Goal: Information Seeking & Learning: Check status

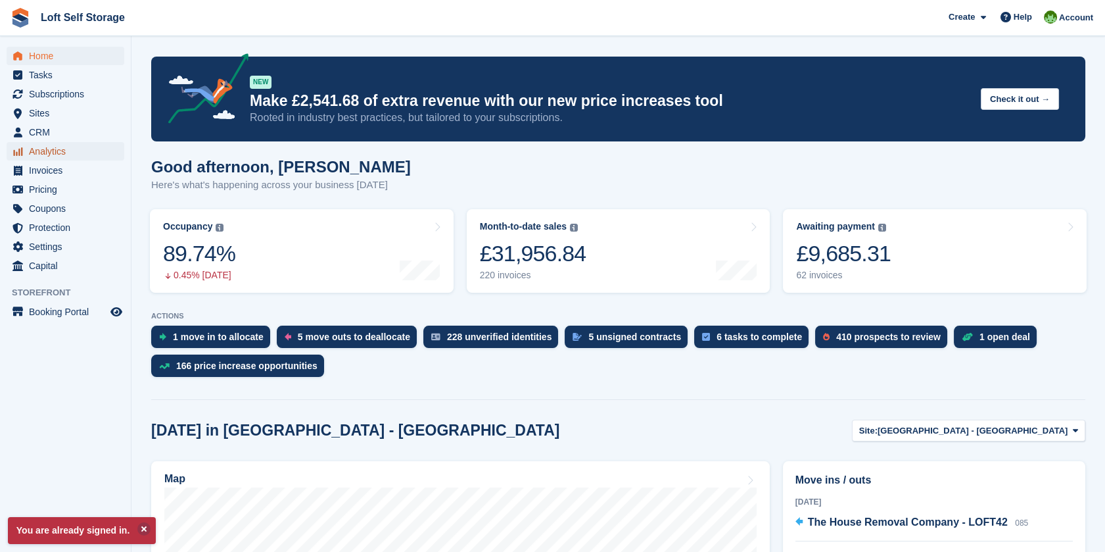
click at [53, 158] on span "Analytics" at bounding box center [68, 151] width 79 height 18
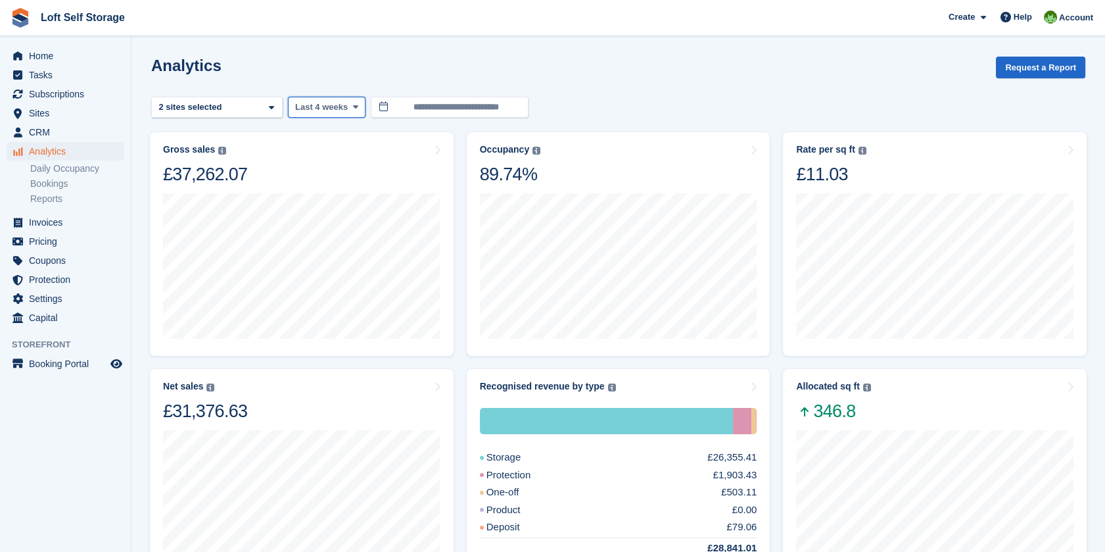
click at [350, 108] on span at bounding box center [355, 107] width 11 height 11
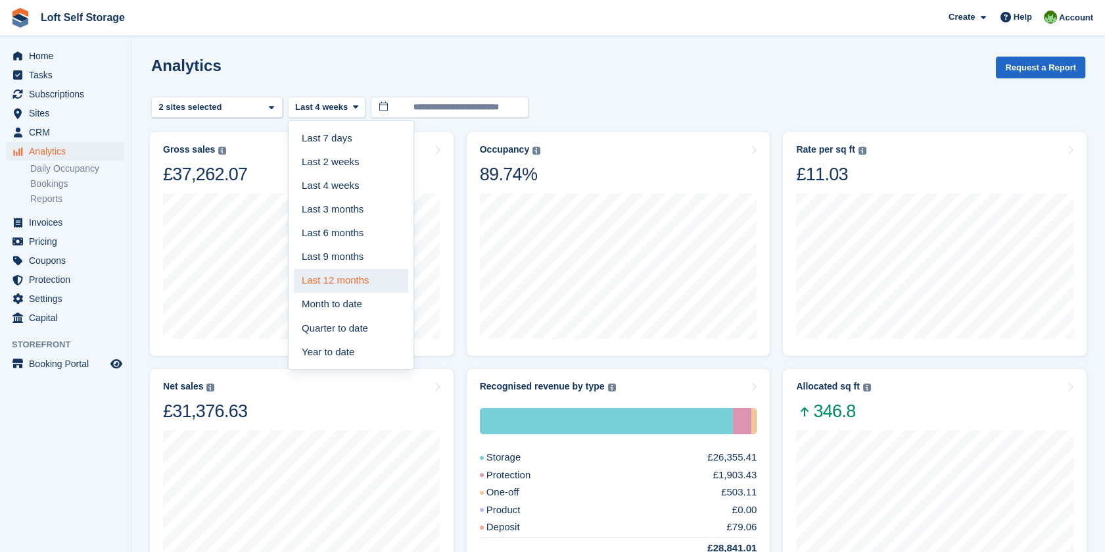
click at [350, 282] on link "Last 12 months" at bounding box center [351, 281] width 114 height 24
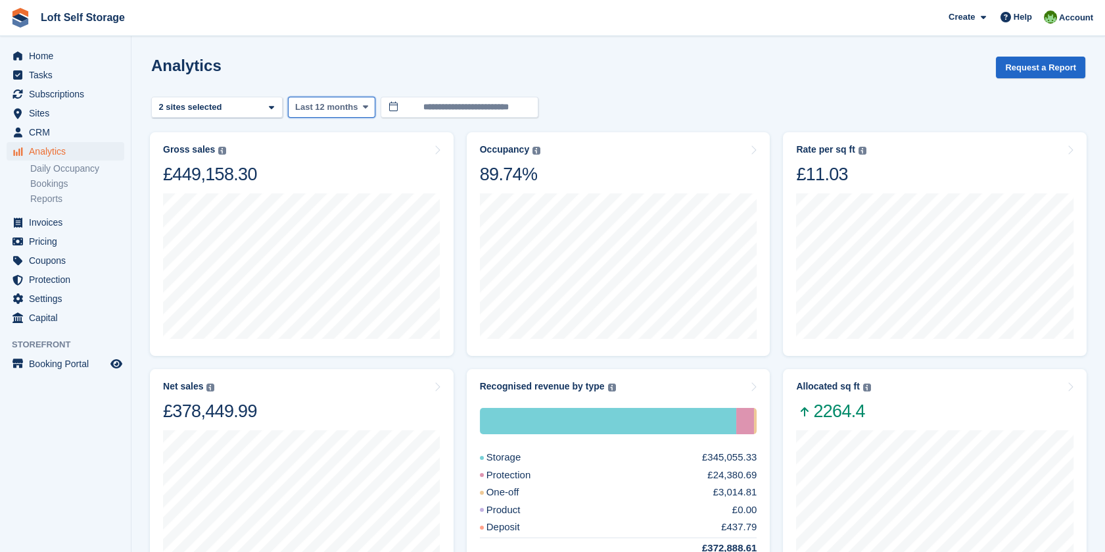
click at [331, 106] on span "Last 12 months" at bounding box center [326, 107] width 62 height 13
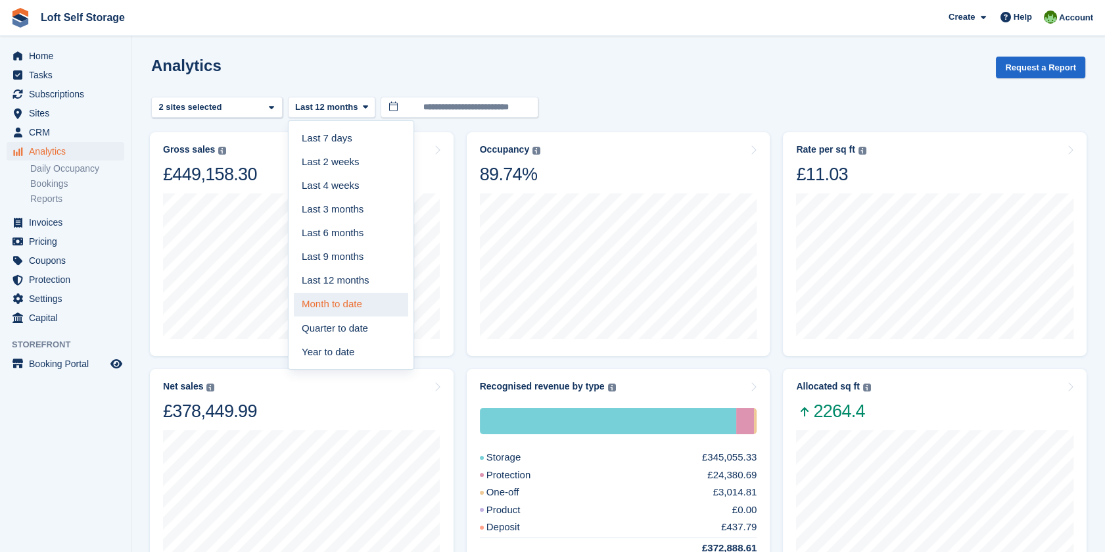
click at [360, 297] on link "Month to date" at bounding box center [351, 305] width 114 height 24
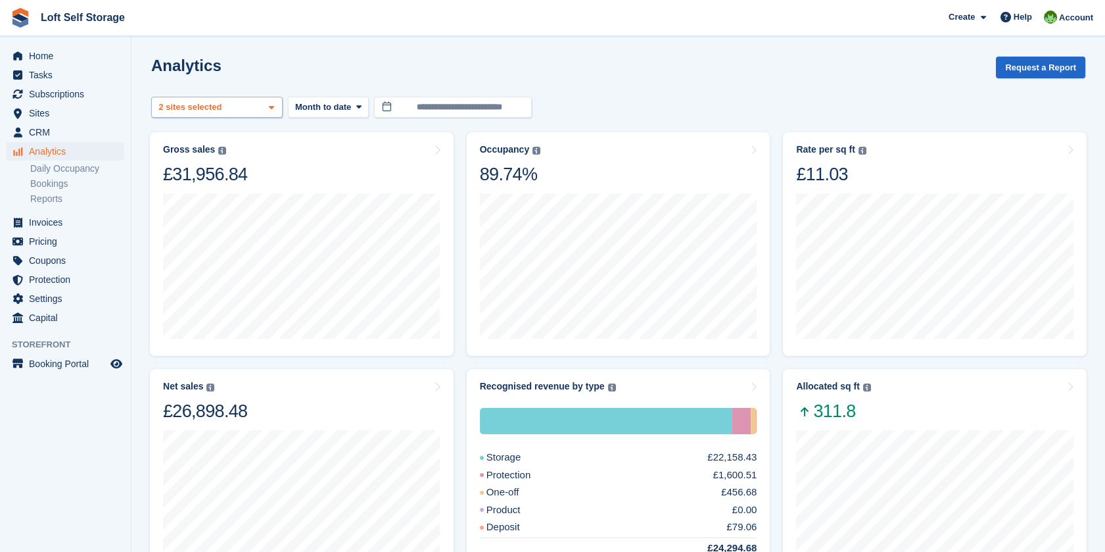
click at [246, 110] on div "[GEOGRAPHIC_DATA] - [GEOGRAPHIC_DATA] 2 sites selected" at bounding box center [216, 108] width 131 height 22
click at [314, 360] on turbo-frame "Gross sales The sum of all finalised invoices, after discount and including tax…" at bounding box center [301, 244] width 317 height 237
click at [460, 47] on section "**********" at bounding box center [618, 539] width 974 height 1078
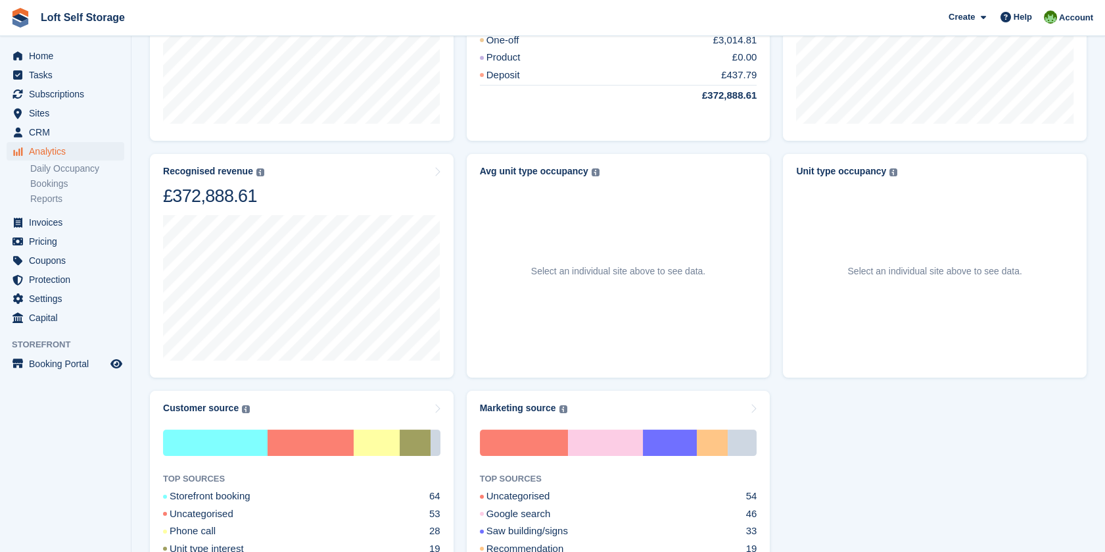
scroll to position [567, 0]
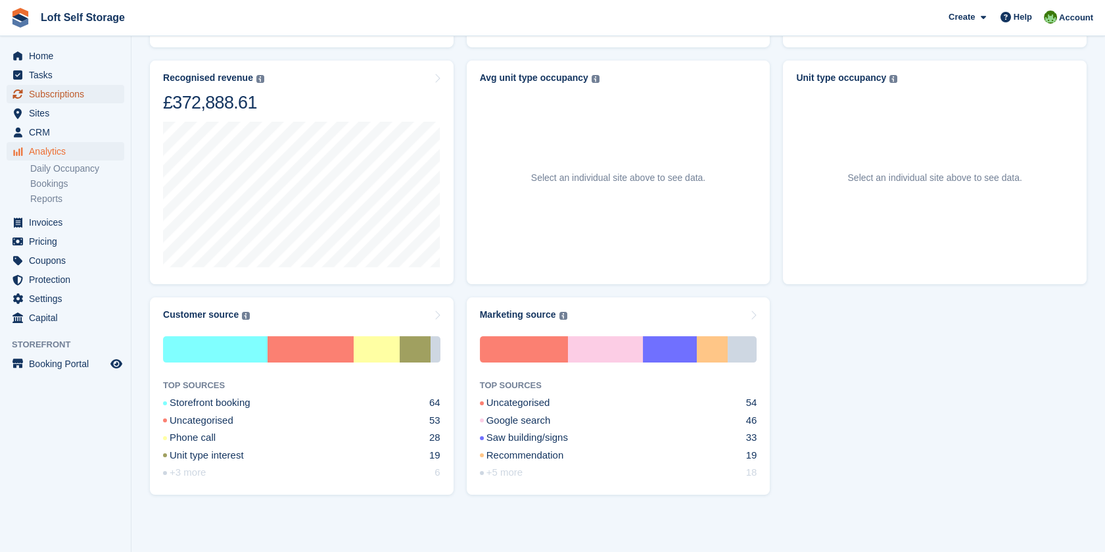
click at [57, 93] on span "Subscriptions" at bounding box center [68, 94] width 79 height 18
